Goal: Information Seeking & Learning: Find specific fact

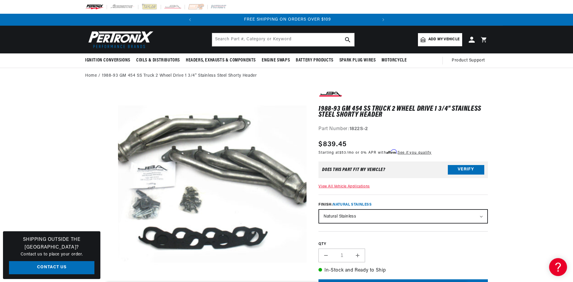
scroll to position [0, 181]
click at [232, 39] on input "text" at bounding box center [283, 39] width 142 height 13
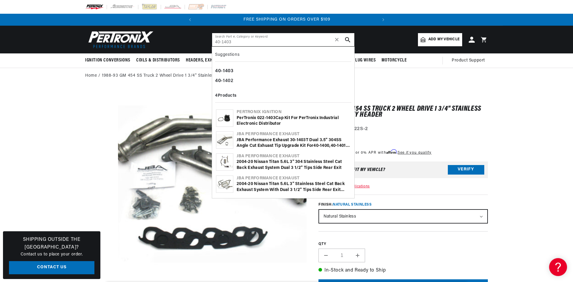
type input "40-1403"
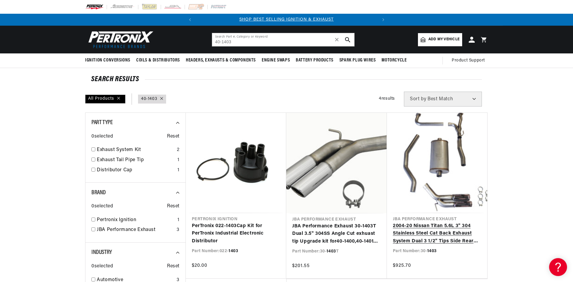
click at [458, 222] on link "2004-20 Nissan Titan 5.6L 3" 304 Stainless Steel Cat Back Exhaust System Dual 3…" at bounding box center [437, 233] width 88 height 23
